Goal: Find specific page/section: Find specific page/section

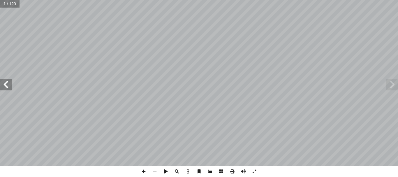
click at [0, 85] on span at bounding box center [6, 85] width 12 height 12
click at [8, 87] on span at bounding box center [6, 85] width 12 height 12
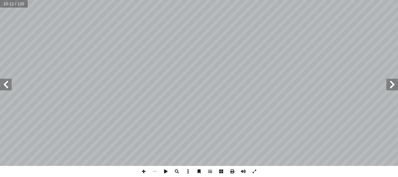
click at [8, 87] on span at bounding box center [6, 85] width 12 height 12
drag, startPoint x: 8, startPoint y: 87, endPoint x: 6, endPoint y: 88, distance: 2.9
click at [6, 88] on span at bounding box center [6, 85] width 12 height 12
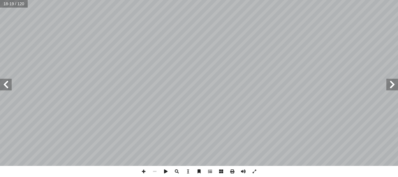
click at [6, 88] on span at bounding box center [6, 85] width 12 height 12
click at [220, 172] on span at bounding box center [221, 171] width 11 height 11
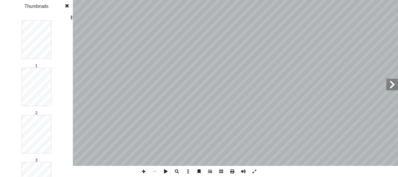
click at [209, 170] on span at bounding box center [209, 171] width 11 height 11
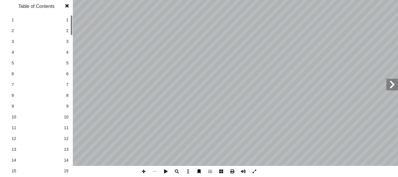
click at [201, 171] on span at bounding box center [198, 171] width 11 height 11
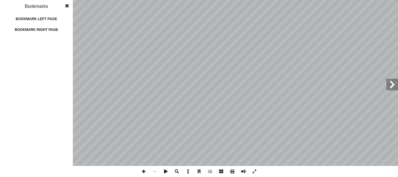
click at [192, 170] on span at bounding box center [187, 171] width 11 height 11
click at [180, 171] on span at bounding box center [176, 171] width 11 height 11
click at [177, 171] on span at bounding box center [176, 171] width 11 height 11
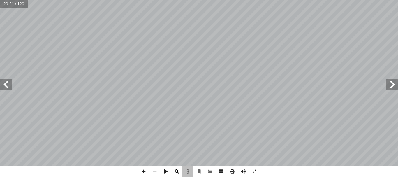
click at [177, 171] on span at bounding box center [176, 171] width 11 height 11
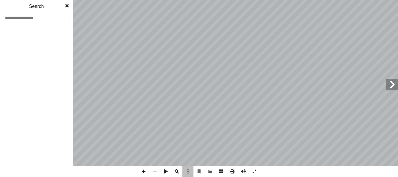
click at [177, 171] on span at bounding box center [176, 171] width 11 height 11
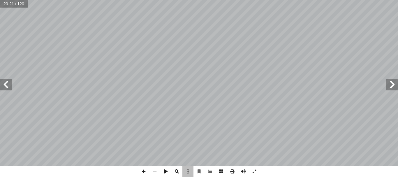
click at [174, 169] on span at bounding box center [176, 171] width 11 height 11
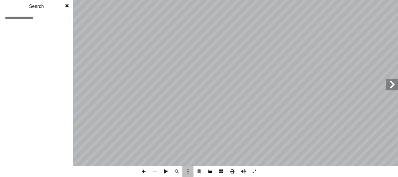
click at [207, 167] on span at bounding box center [209, 171] width 11 height 11
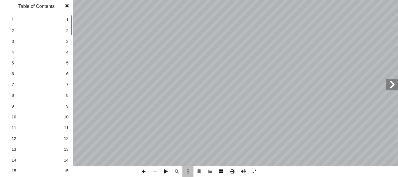
click at [218, 169] on span at bounding box center [221, 171] width 11 height 11
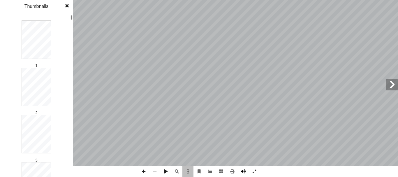
click at [244, 169] on span at bounding box center [243, 171] width 11 height 11
click at [253, 170] on span at bounding box center [254, 171] width 11 height 11
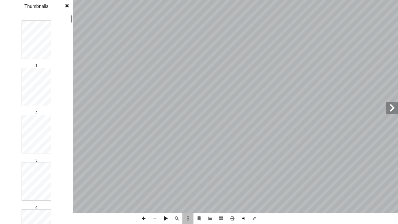
click at [244, 176] on span at bounding box center [243, 218] width 11 height 11
click at [256, 176] on span at bounding box center [254, 218] width 11 height 11
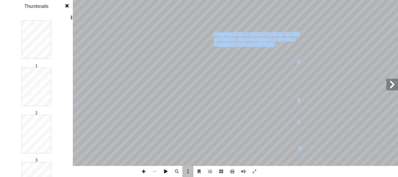
drag, startPoint x: 276, startPoint y: 46, endPoint x: 266, endPoint y: 54, distance: 12.2
click at [266, 54] on div "١٦ ٢ ٣ ٤ ١ ١ ِ اس � الن ِ ض ْ ع َ ب ُ ة َ م ْ س ِ ق ُ يء ِ ج َ ت ْ د َ ق َ ، ف …" at bounding box center [256, 82] width 115 height 149
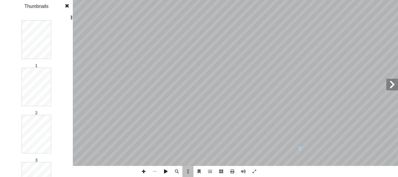
click at [266, 54] on div "١٦ ٢ ٣ ٤ ١ ١ ِ اس � الن ِ ض ْ ع َ ب ُ ة َ م ْ س ِ ق ُ يء ِ ج َ ت ْ د َ ق َ ، ف …" at bounding box center [256, 82] width 115 height 149
click at [266, 55] on div "١٦ ٢ ٣ ٤ ١ ١ ِ اس � الن ِ ض ْ ع َ ب ُ ة َ م ْ س ِ ق ُ يء ِ ج َ ت ْ د َ ق َ ، ف …" at bounding box center [229, 166] width 461 height 596
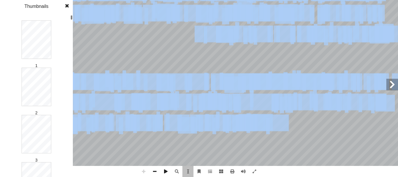
drag, startPoint x: 273, startPoint y: 56, endPoint x: 264, endPoint y: 119, distance: 63.6
click at [264, 119] on div "١٦ ٢ ٣ ٤ ١ ١ ِ اس � الن ِ ض ْ ع َ ب ُ ة َ م ْ س ِ ق ُ يء ِ ج َ ت ْ د َ ق َ ، ف …" at bounding box center [229, 166] width 461 height 596
click at [192, 175] on span at bounding box center [187, 171] width 11 height 11
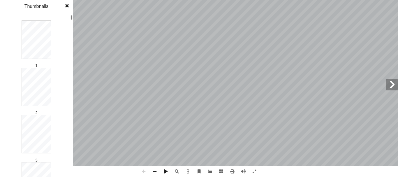
click at [192, 53] on html "الصفحة الرئيسية الصف الأول الصف الثاني الصف الثالث الصف الرابع الصف الخامس الصف…" at bounding box center [199, 26] width 398 height 53
click at [67, 8] on span at bounding box center [67, 6] width 10 height 12
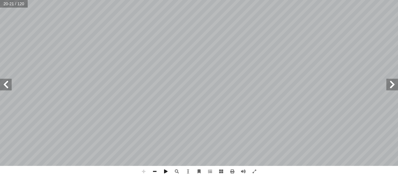
click at [20, 170] on div "١٦ ٢ ٣ ٤ ١ ١ ِ اس � الن ِ ض ْ ع َ ب ُ ة َ م ْ س ِ ق ُ يء ِ ج َ ت ْ د َ ق َ ، ف …" at bounding box center [199, 88] width 398 height 177
click at [186, 171] on span at bounding box center [187, 171] width 11 height 11
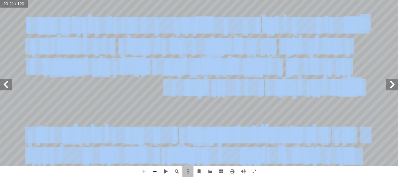
click at [338, 21] on span "ما ن" at bounding box center [338, 25] width 19 height 15
click at [347, 24] on span "ق" at bounding box center [352, 25] width 11 height 15
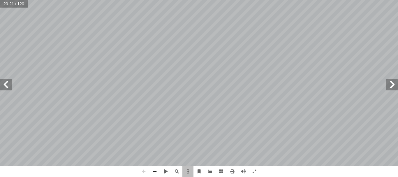
click at [347, 24] on span "ق" at bounding box center [352, 25] width 11 height 15
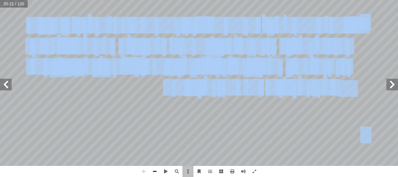
drag, startPoint x: 277, startPoint y: 77, endPoint x: 339, endPoint y: 91, distance: 63.5
copy div "50 2 9 9 4 6 ِ lo � ips ِ d ْ s َ a ُ c َ a ْ e ِ s ُ do ِ e َ t ْ i َ u َ ، l …"
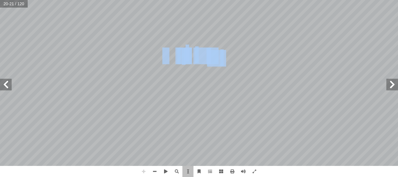
drag, startPoint x: 219, startPoint y: 54, endPoint x: 167, endPoint y: 61, distance: 51.9
click at [167, 61] on div "١٦ ٢ ٣ ٤ ١ ١ ِ اس � الن ِ ض ْ ع َ ب ُ ة َ م ْ س ِ ق ُ يء ِ ج َ ت ْ د َ ق َ ، ف …" at bounding box center [258, 99] width 461 height 596
click at [185, 170] on span at bounding box center [187, 171] width 11 height 11
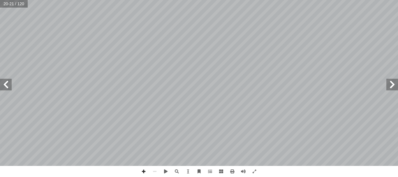
click at [6, 90] on span at bounding box center [6, 85] width 12 height 12
